Goal: Navigation & Orientation: Find specific page/section

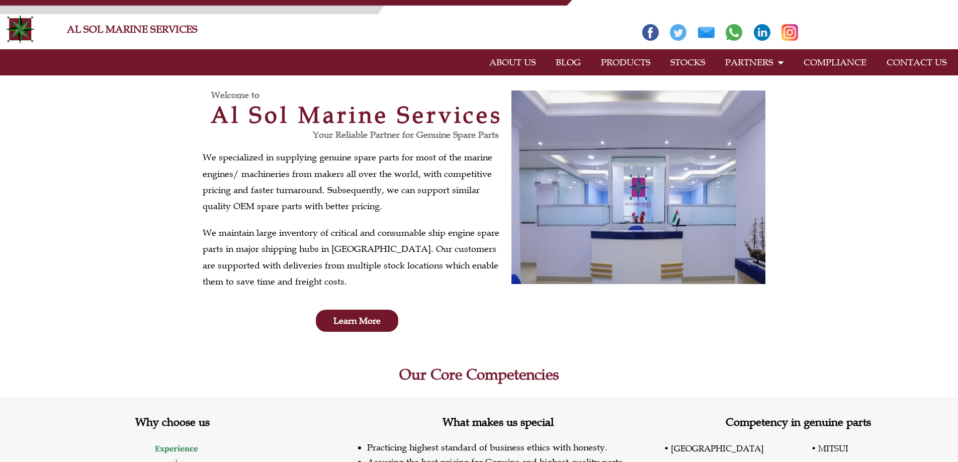
click at [637, 57] on link "PRODUCTS" at bounding box center [625, 62] width 69 height 23
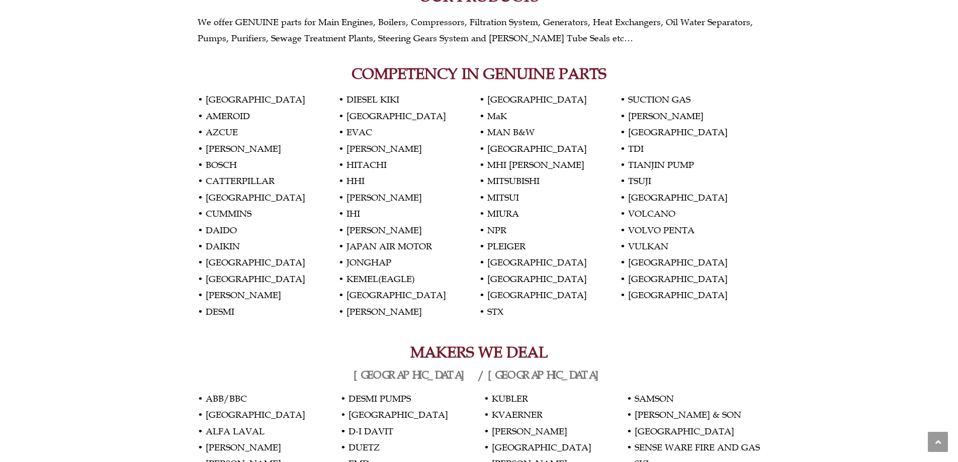
scroll to position [382, 0]
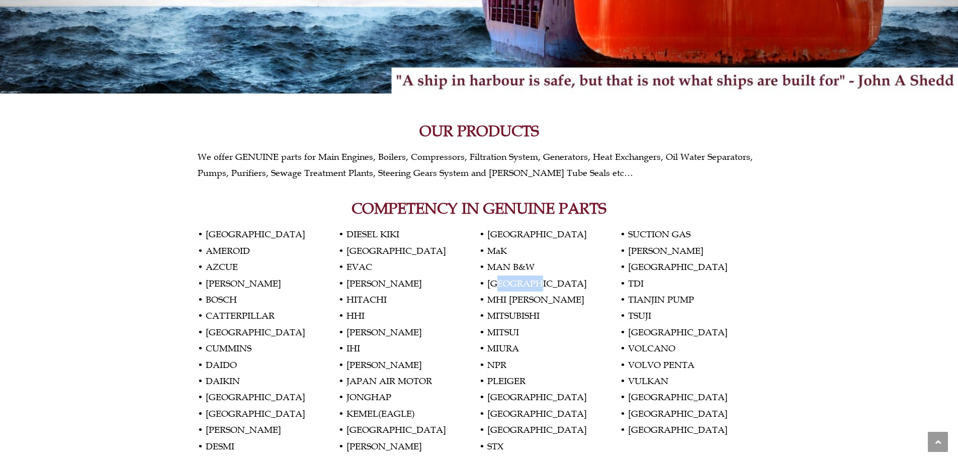
drag, startPoint x: 501, startPoint y: 281, endPoint x: 549, endPoint y: 281, distance: 48.8
click at [549, 281] on p "• AKASAKA • AMEROID • AZCUE • BEHRENS • BOSCH • CATTERPILLAR • CROATIA • CUMMIN…" at bounding box center [479, 340] width 563 height 228
click at [560, 265] on p "• AKASAKA • AMEROID • AZCUE • BEHRENS • BOSCH • CATTERPILLAR • CROATIA • CUMMIN…" at bounding box center [479, 340] width 563 height 228
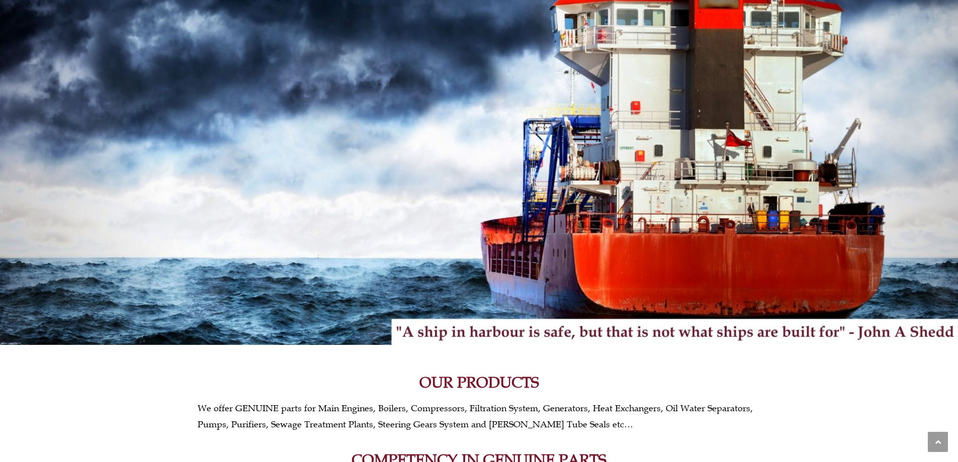
scroll to position [0, 0]
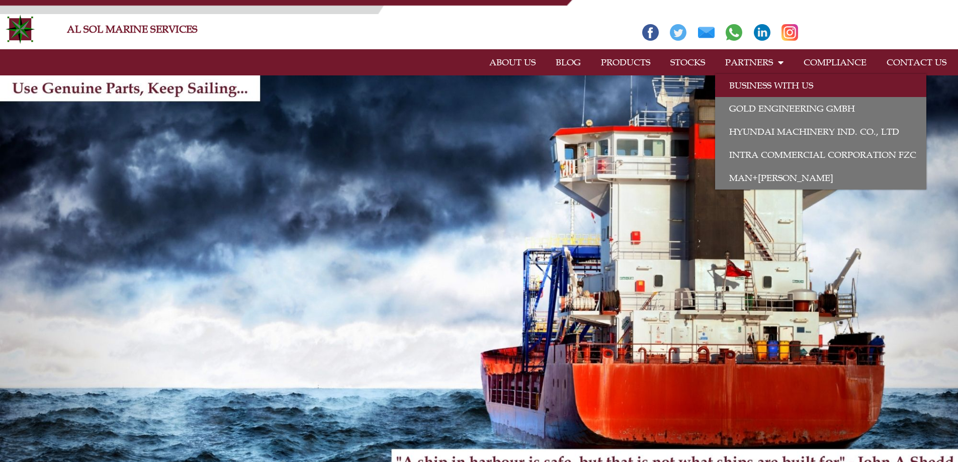
click at [770, 87] on link "BUSINESS WITH US" at bounding box center [820, 85] width 211 height 23
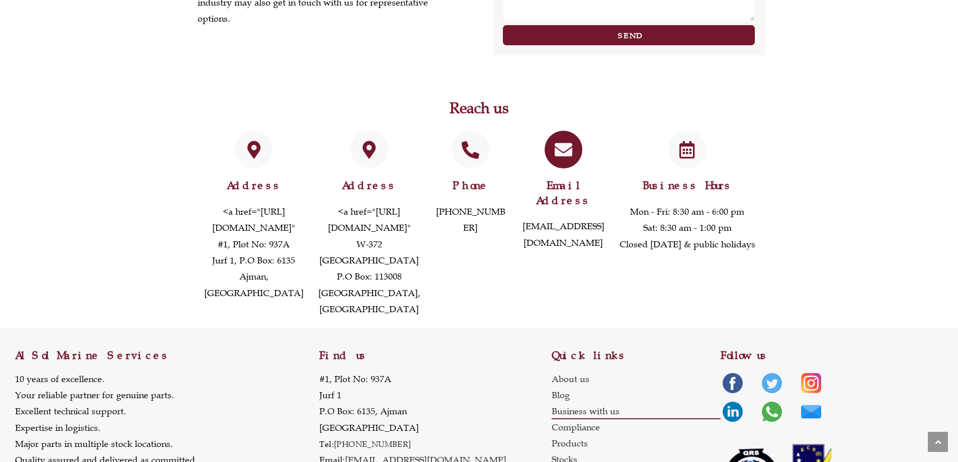
scroll to position [670, 0]
